Goal: Information Seeking & Learning: Learn about a topic

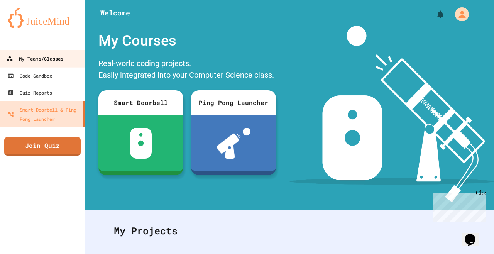
click at [60, 58] on div "My Teams/Classes" at bounding box center [35, 59] width 57 height 10
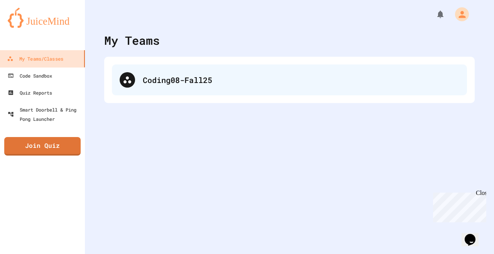
click at [185, 92] on div "Coding08-Fall25" at bounding box center [289, 79] width 355 height 31
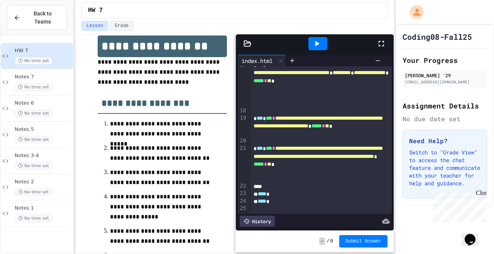
scroll to position [142, 0]
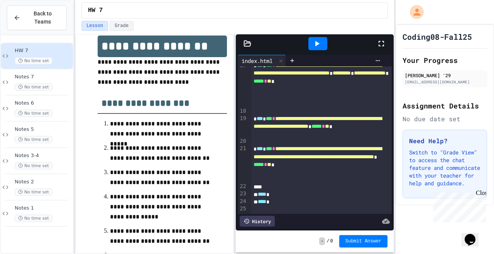
click at [316, 45] on icon at bounding box center [317, 43] width 4 height 5
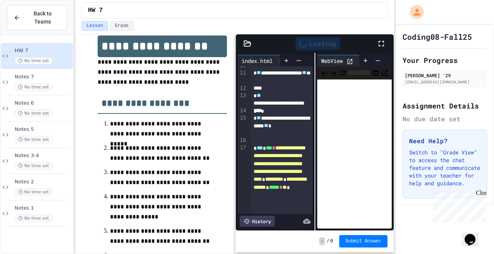
scroll to position [224, 0]
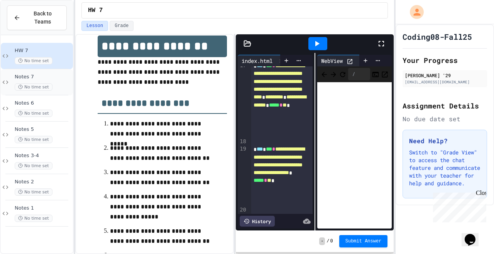
click at [49, 75] on span "Notes 7" at bounding box center [43, 77] width 57 height 7
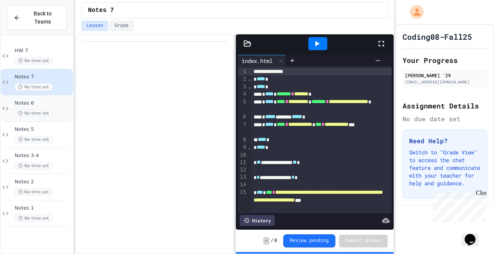
click at [58, 104] on span "Notes 6" at bounding box center [43, 103] width 57 height 7
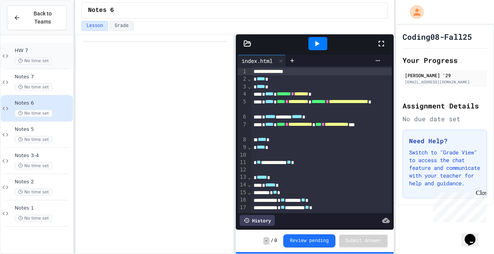
click at [39, 54] on div "HW 7 No time set" at bounding box center [43, 55] width 57 height 17
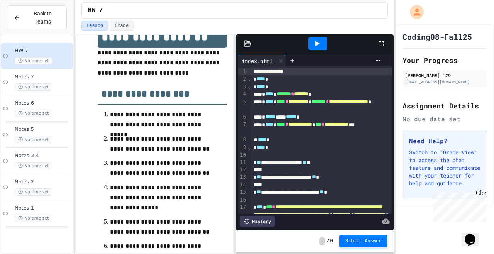
scroll to position [35, 0]
